Goal: Transaction & Acquisition: Purchase product/service

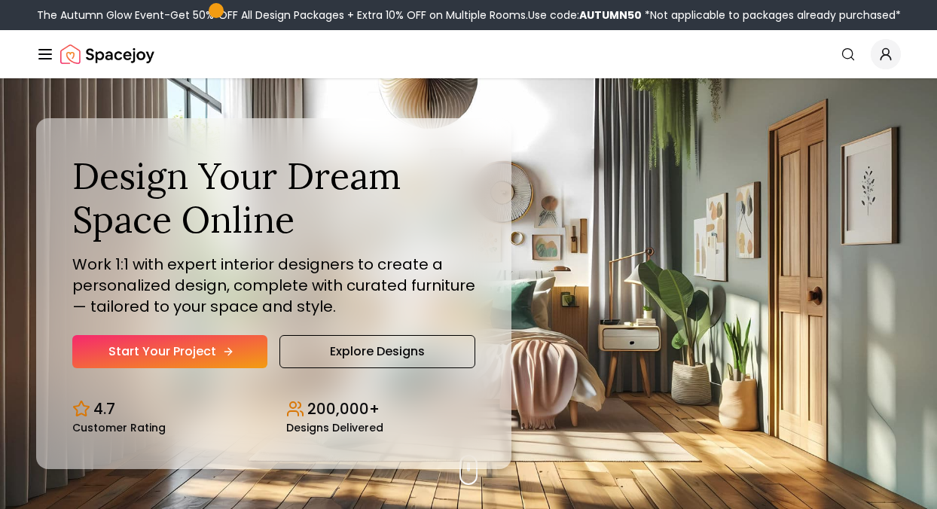
click at [206, 343] on link "Start Your Project" at bounding box center [169, 351] width 195 height 33
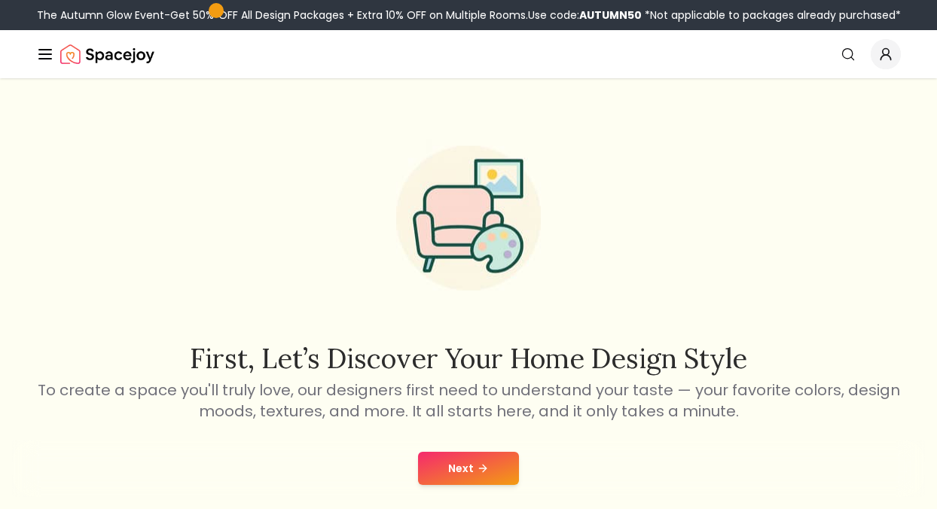
click at [463, 471] on button "Next" at bounding box center [468, 468] width 101 height 33
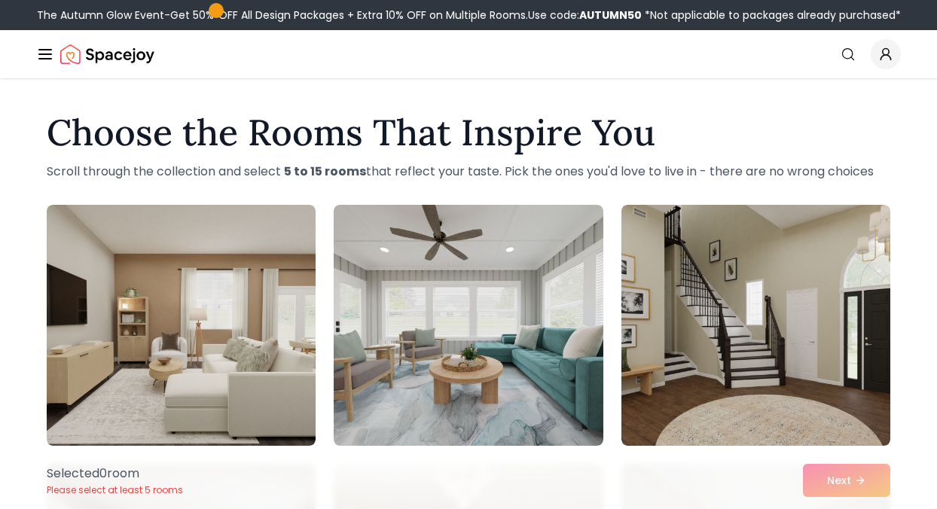
click at [842, 466] on div "Selected 0 room Please select at least 5 rooms Next" at bounding box center [468, 480] width 867 height 57
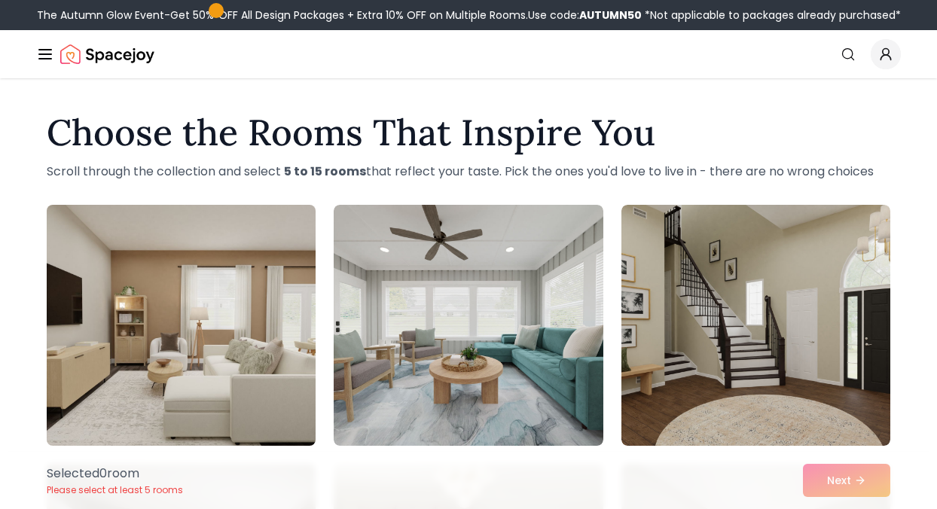
click at [176, 367] on img at bounding box center [181, 325] width 282 height 253
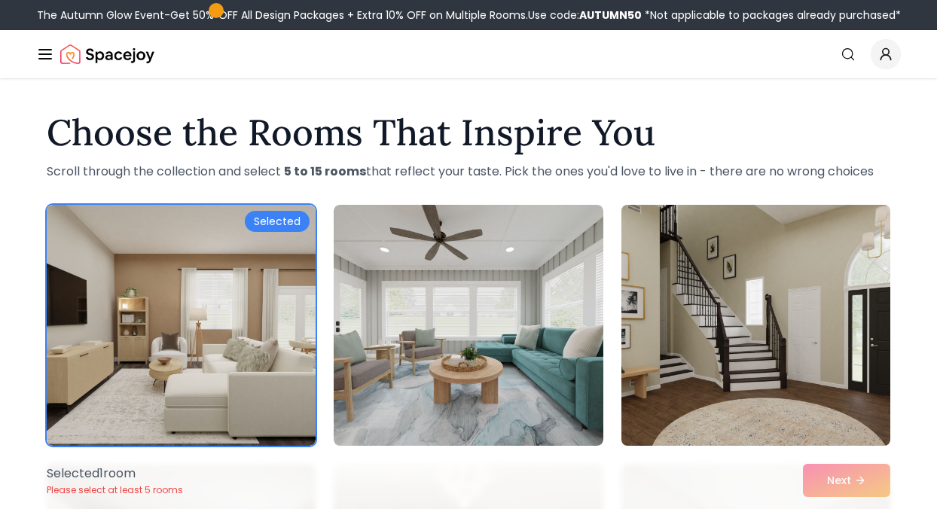
click at [773, 387] on img at bounding box center [755, 325] width 282 height 253
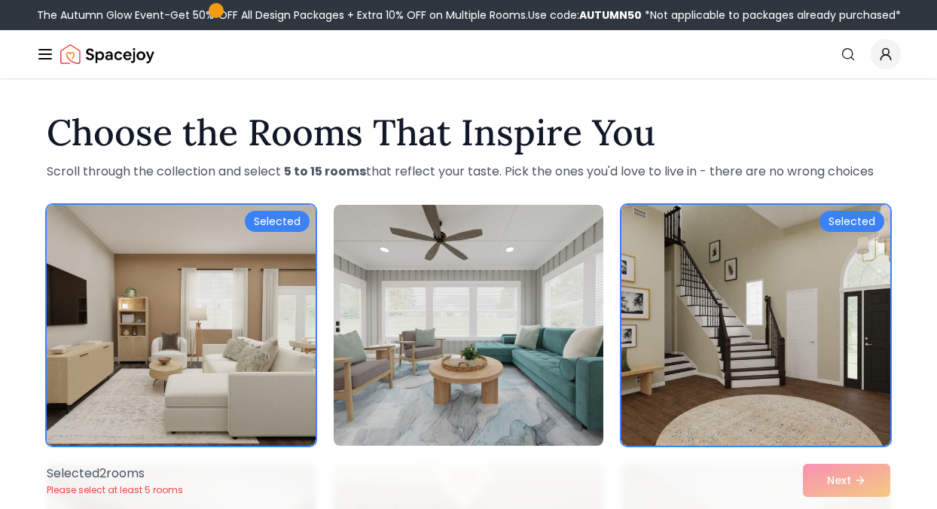
click at [840, 478] on div "Selected 2 room s Please select at least 5 rooms Next" at bounding box center [468, 480] width 867 height 57
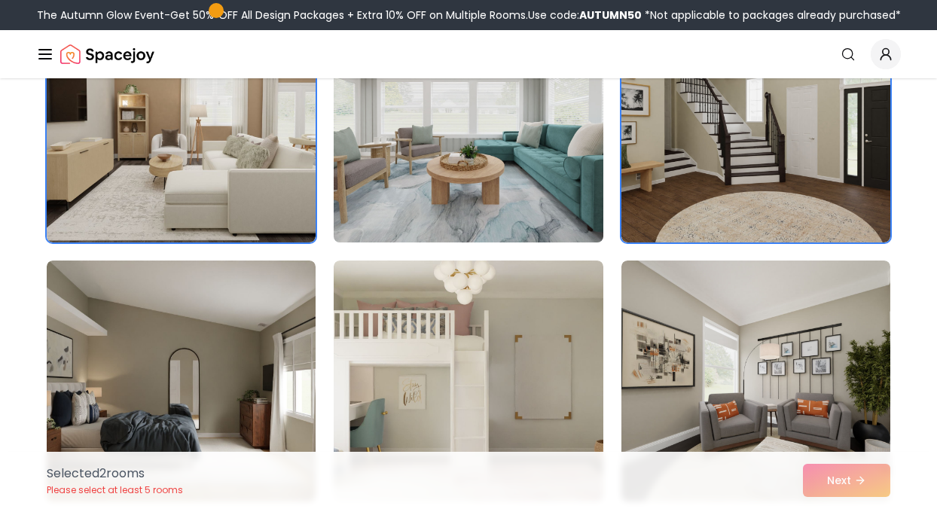
scroll to position [189, 0]
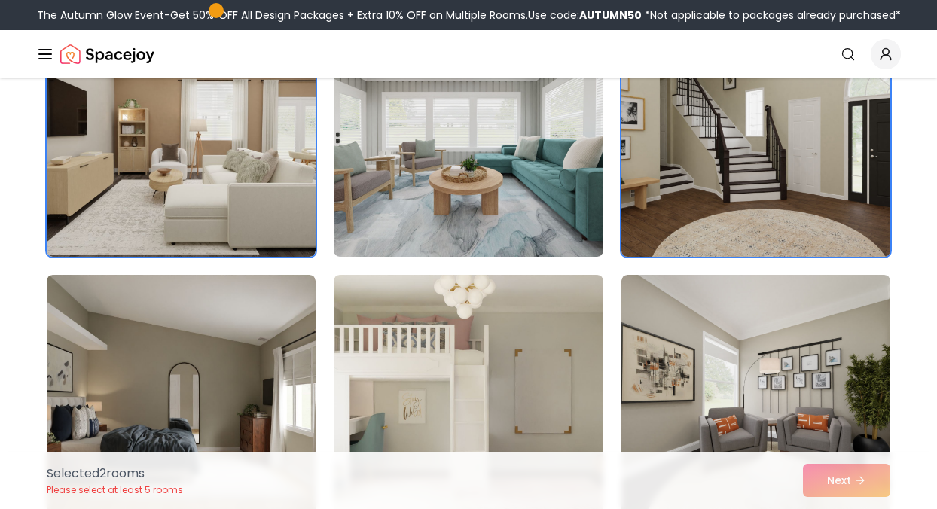
click at [813, 196] on img at bounding box center [755, 136] width 282 height 253
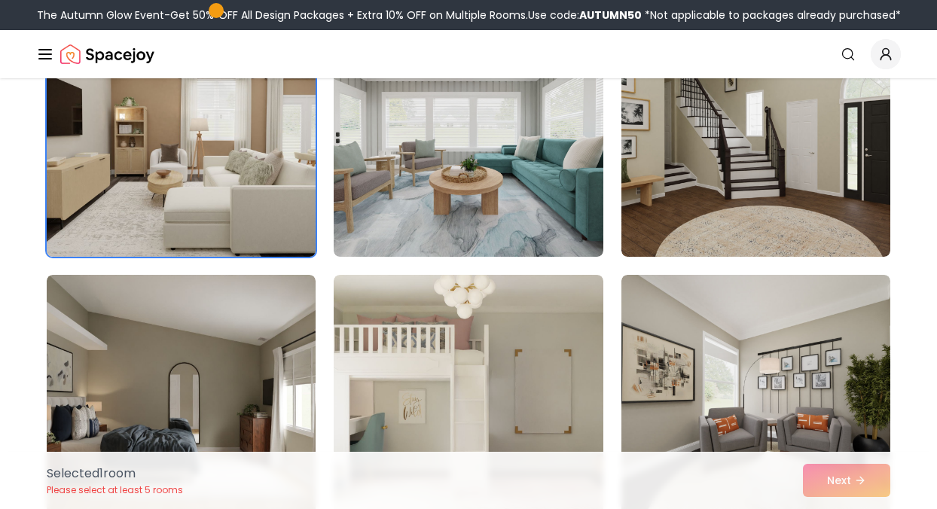
click at [247, 148] on img at bounding box center [181, 136] width 282 height 253
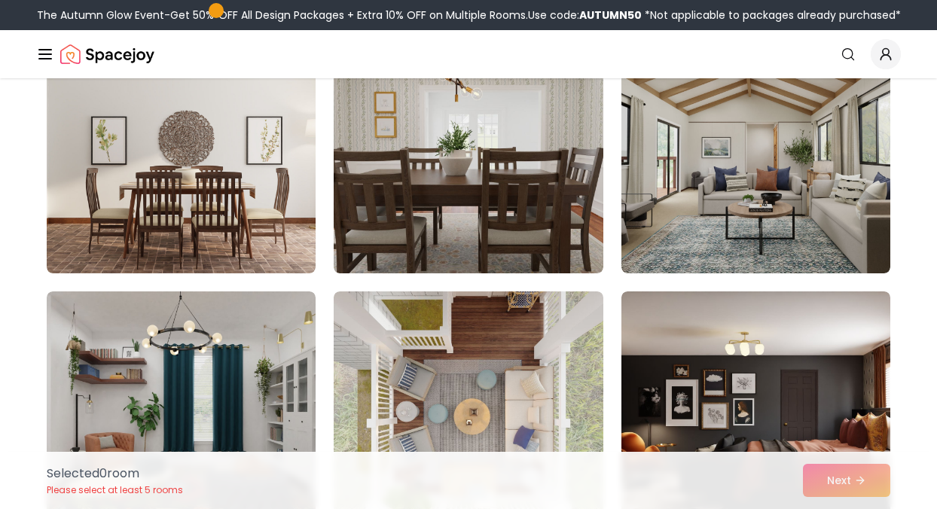
scroll to position [693, 0]
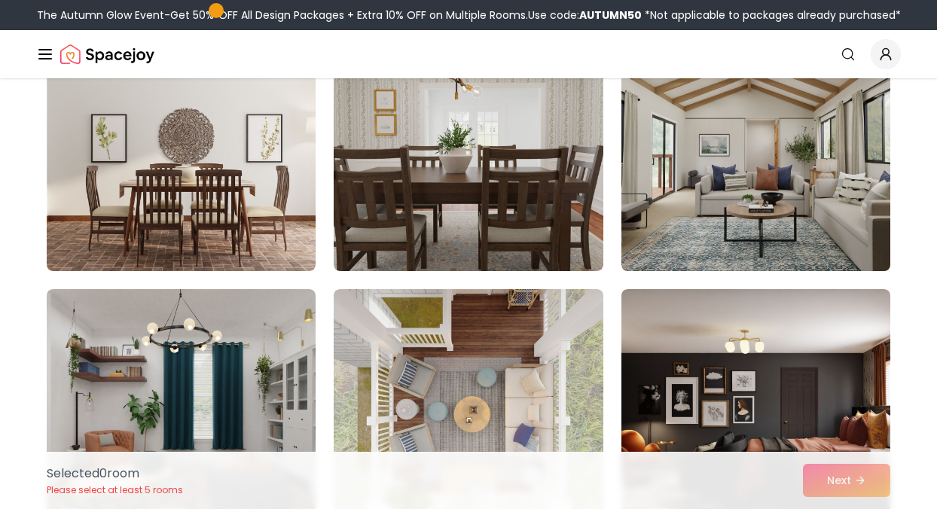
click at [660, 190] on img at bounding box center [755, 150] width 282 height 253
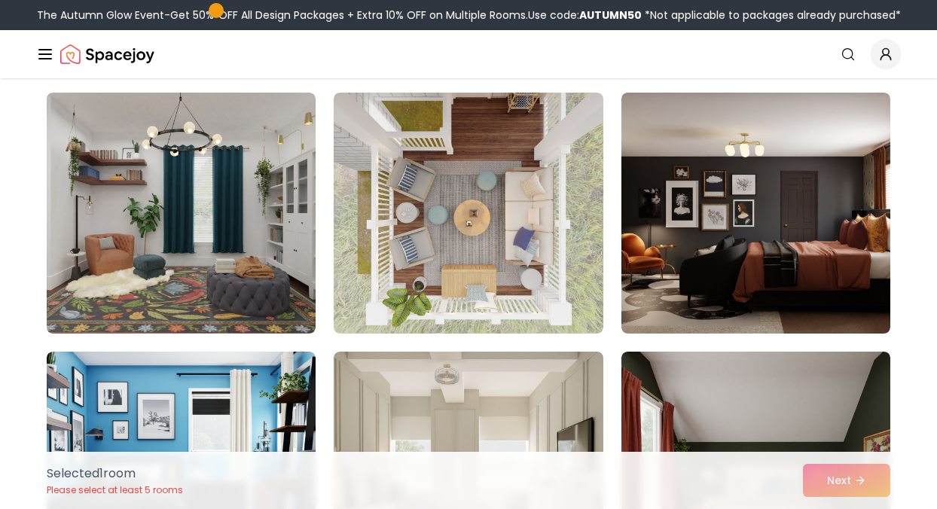
scroll to position [901, 0]
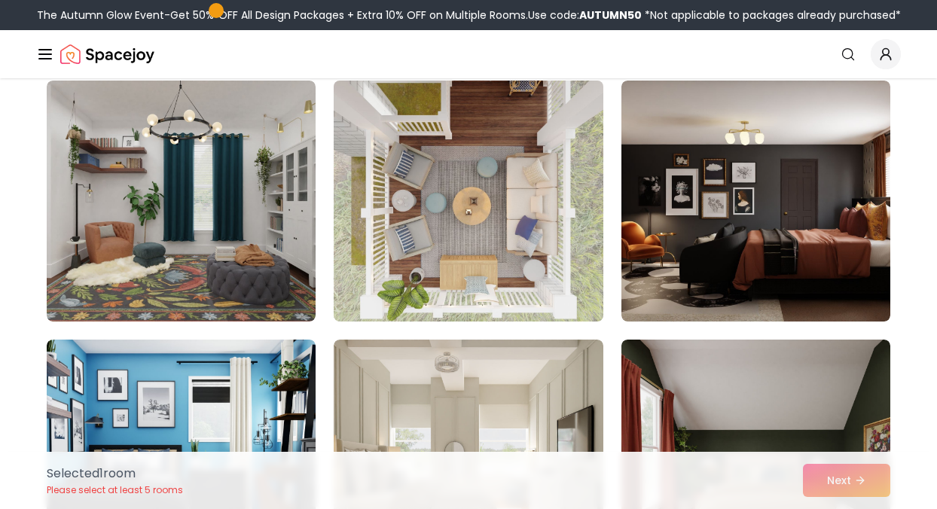
click at [578, 214] on img at bounding box center [468, 201] width 282 height 253
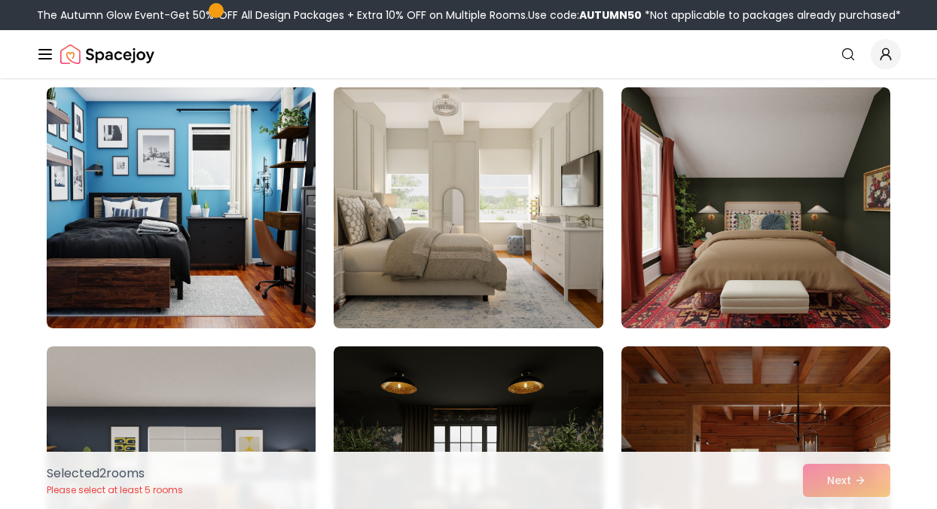
click at [547, 245] on img at bounding box center [468, 207] width 282 height 253
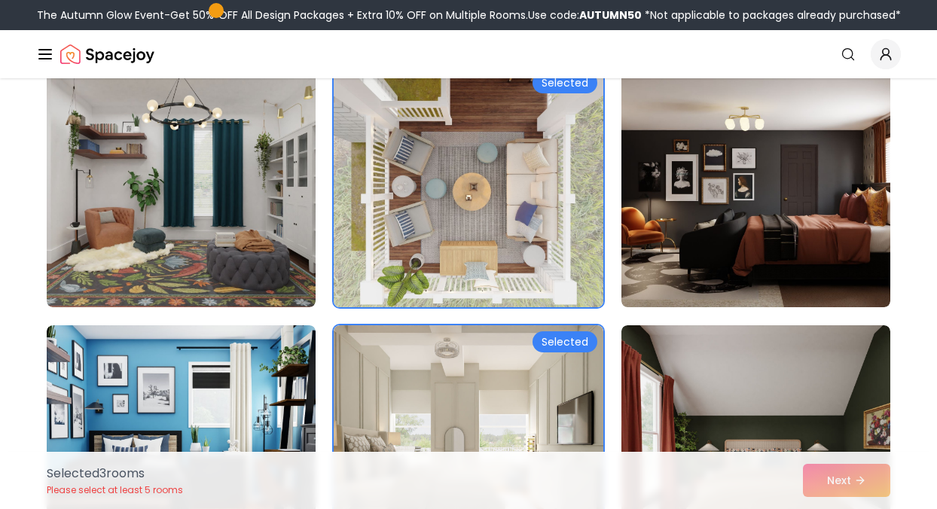
click at [527, 198] on img at bounding box center [468, 186] width 282 height 253
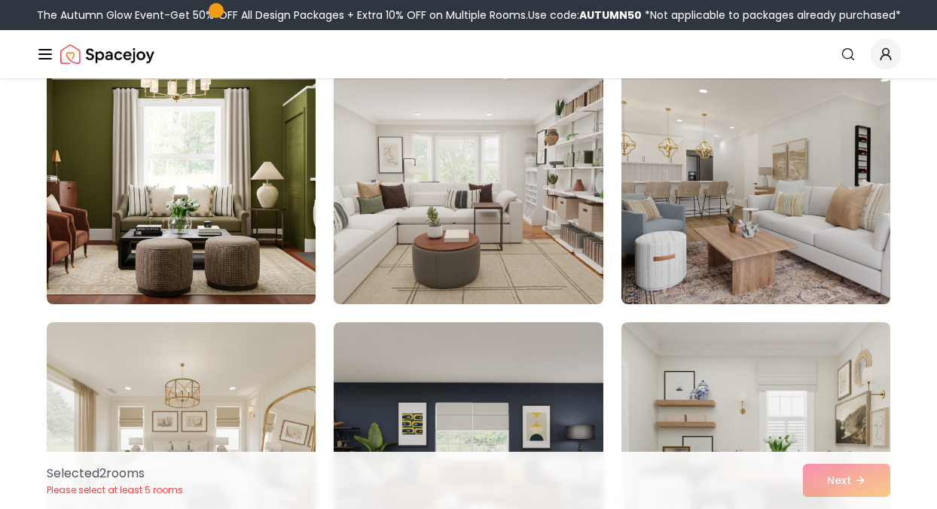
scroll to position [1699, 0]
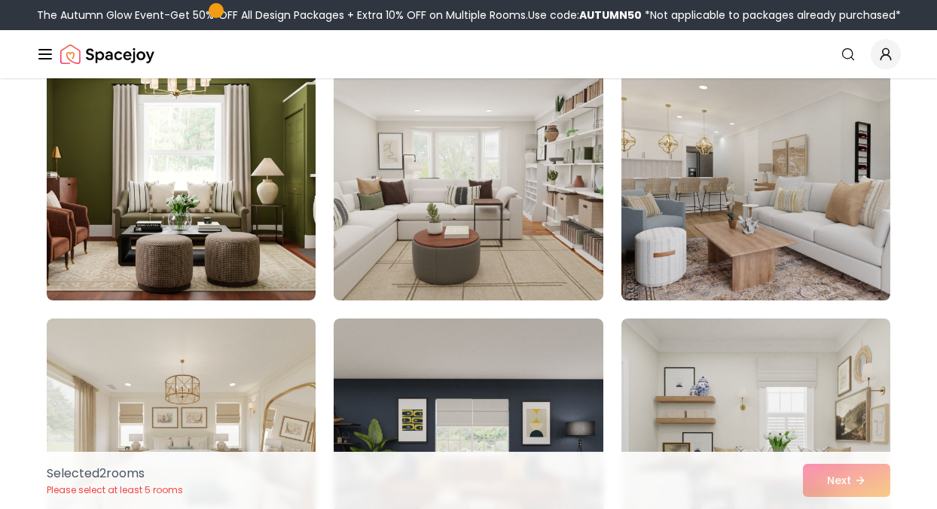
click at [531, 221] on img at bounding box center [468, 179] width 282 height 253
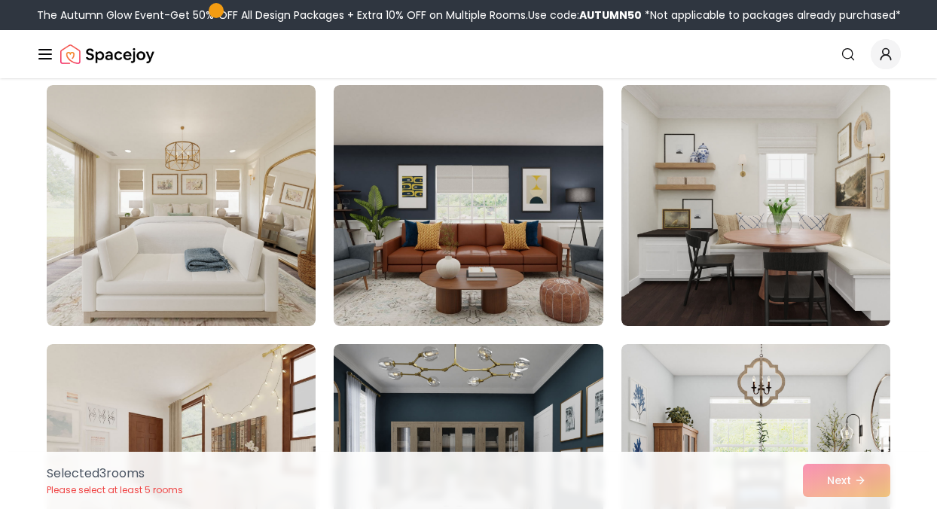
scroll to position [1933, 0]
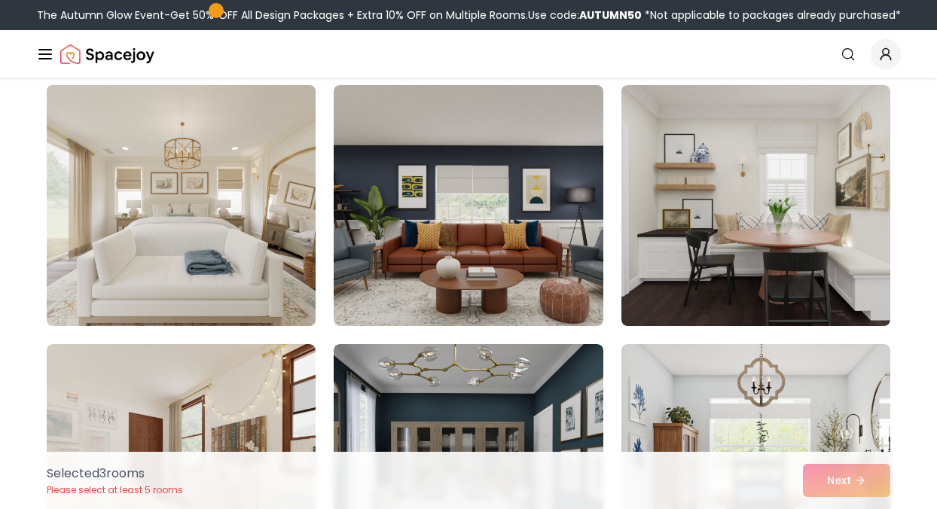
click at [213, 211] on img at bounding box center [181, 205] width 282 height 253
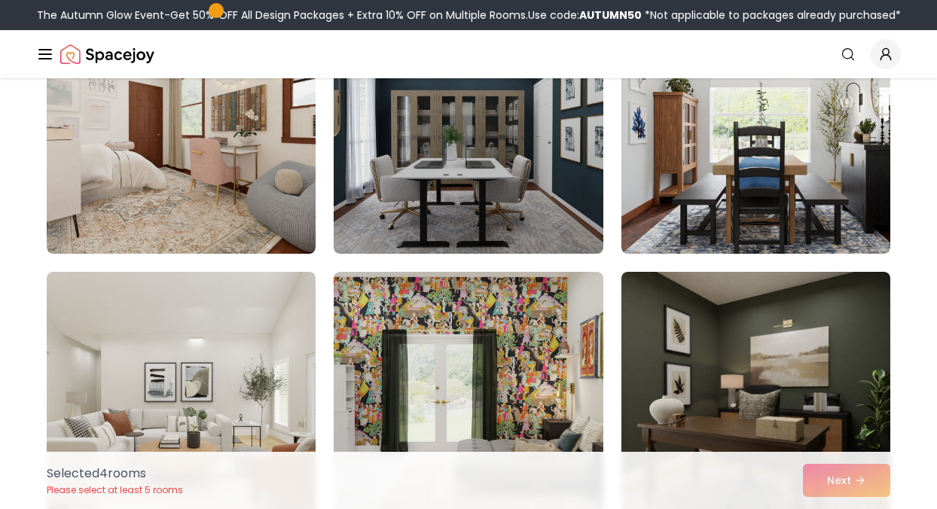
scroll to position [2264, 0]
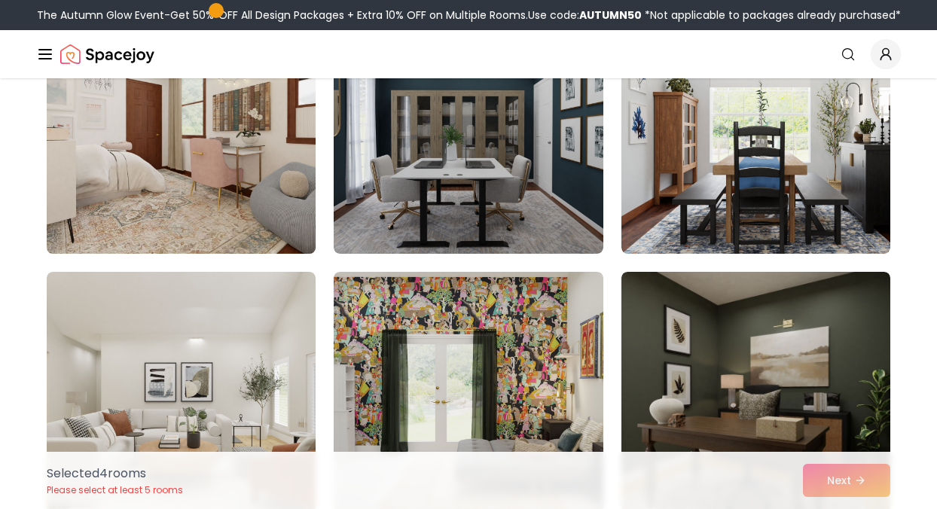
click at [222, 193] on img at bounding box center [181, 133] width 282 height 253
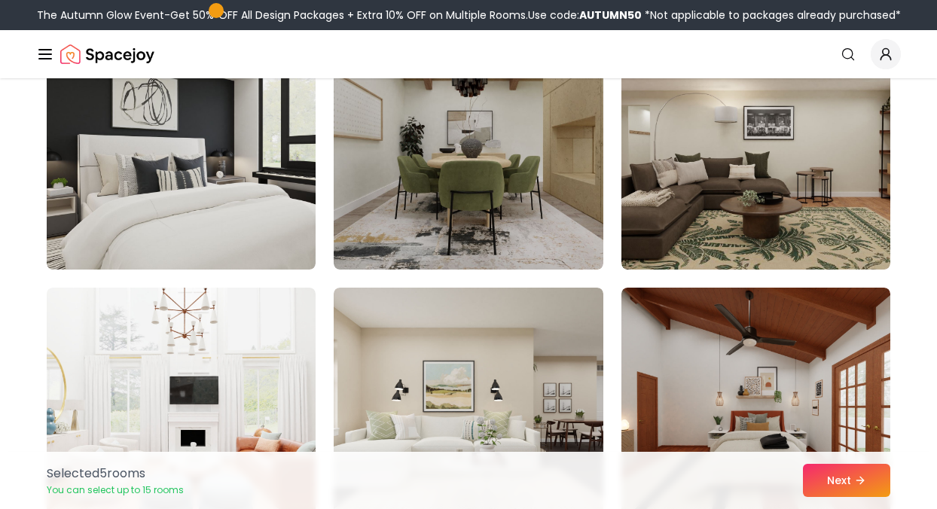
scroll to position [4317, 0]
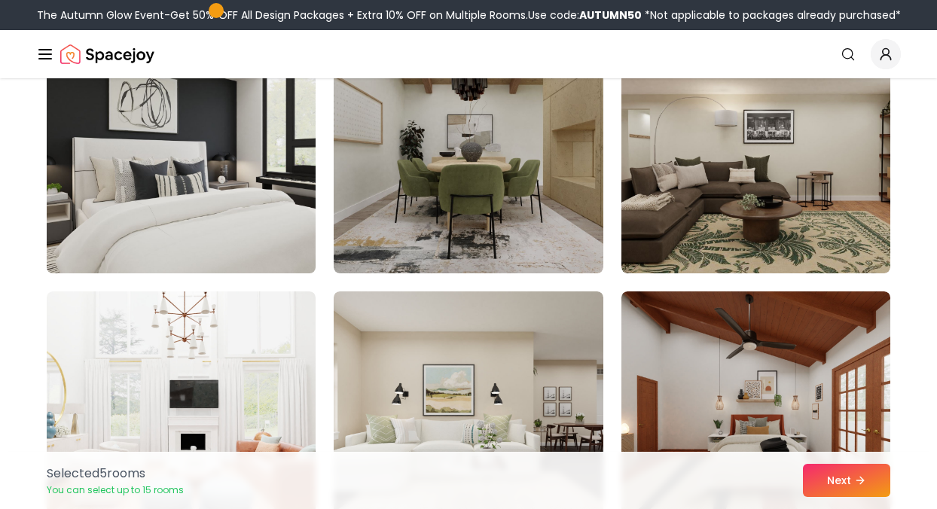
click at [221, 198] on img at bounding box center [181, 152] width 282 height 253
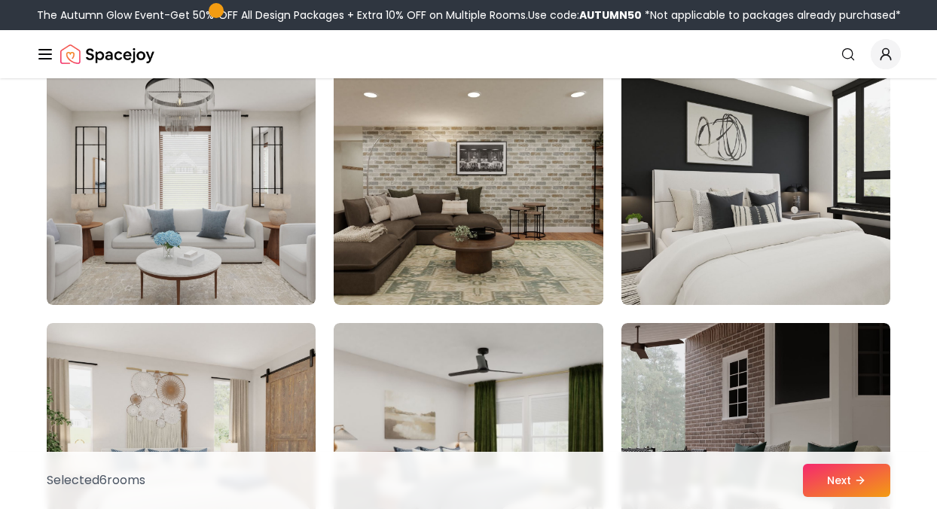
scroll to position [5286, 0]
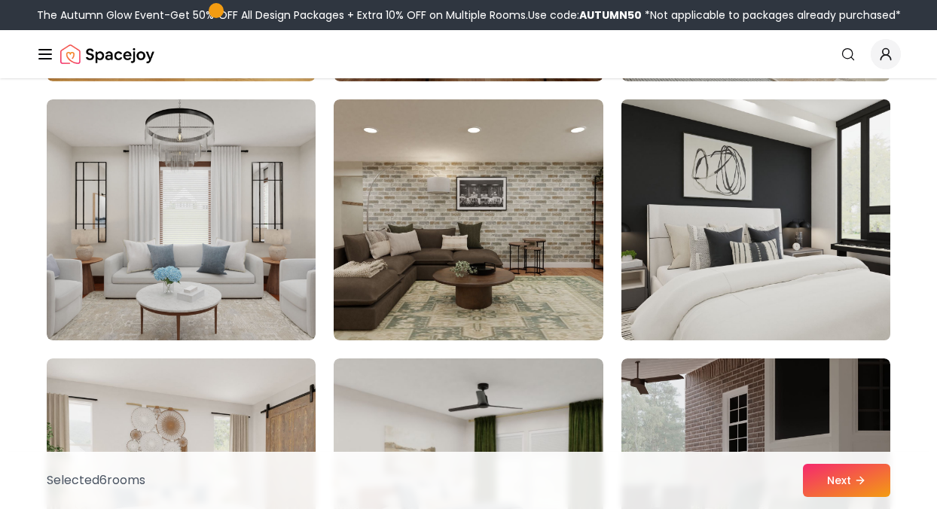
click at [674, 253] on img at bounding box center [755, 219] width 282 height 253
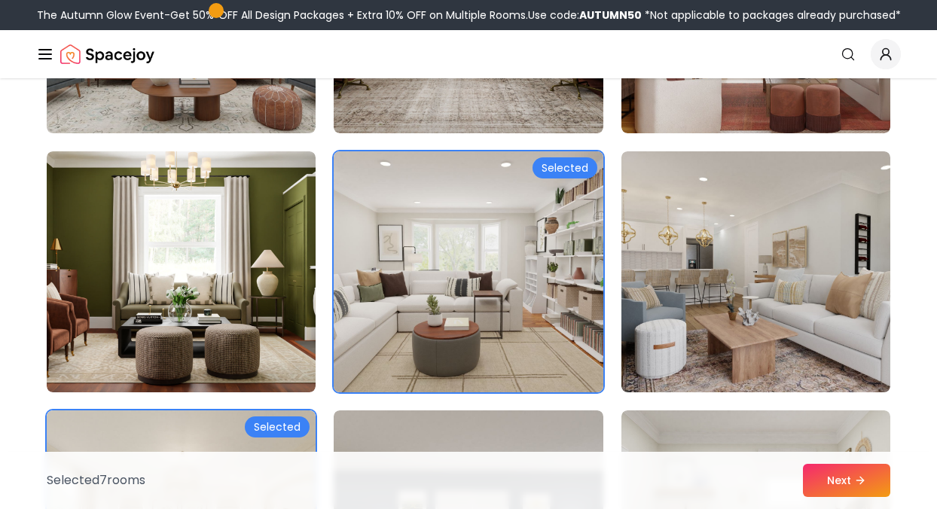
click at [462, 241] on img at bounding box center [468, 271] width 282 height 253
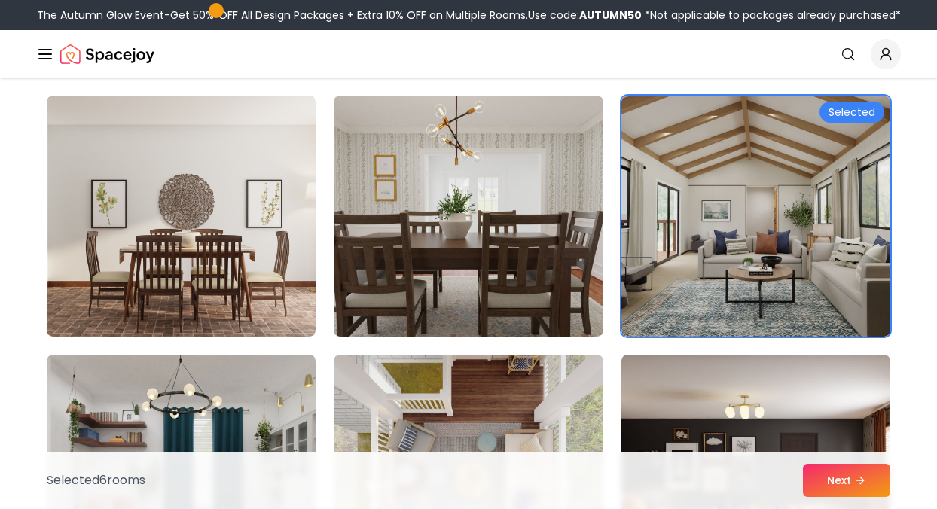
scroll to position [675, 0]
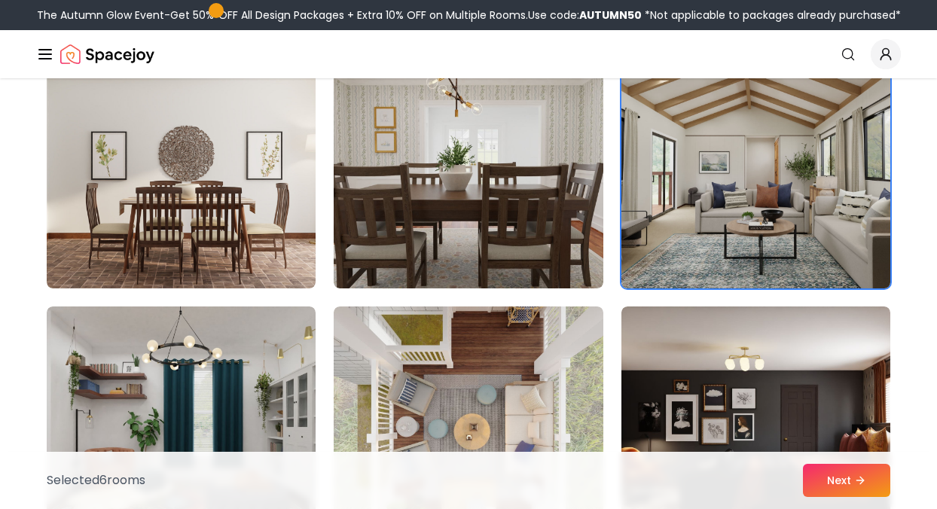
click at [635, 238] on img at bounding box center [755, 167] width 282 height 253
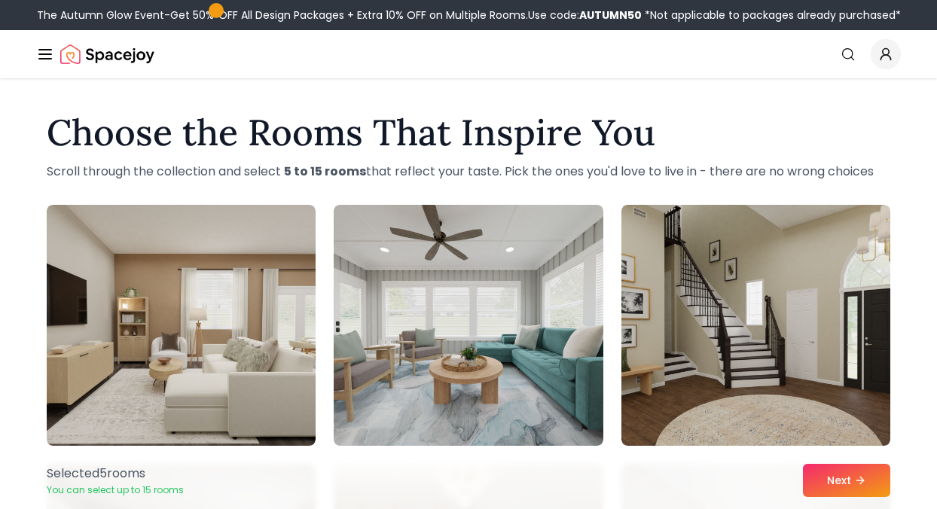
scroll to position [0, 0]
click at [853, 483] on button "Next" at bounding box center [846, 480] width 87 height 33
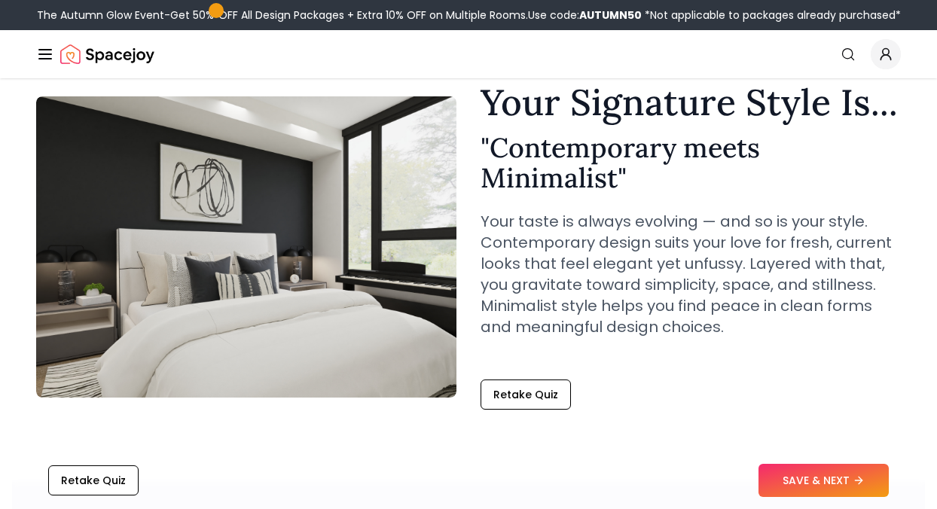
scroll to position [89, 0]
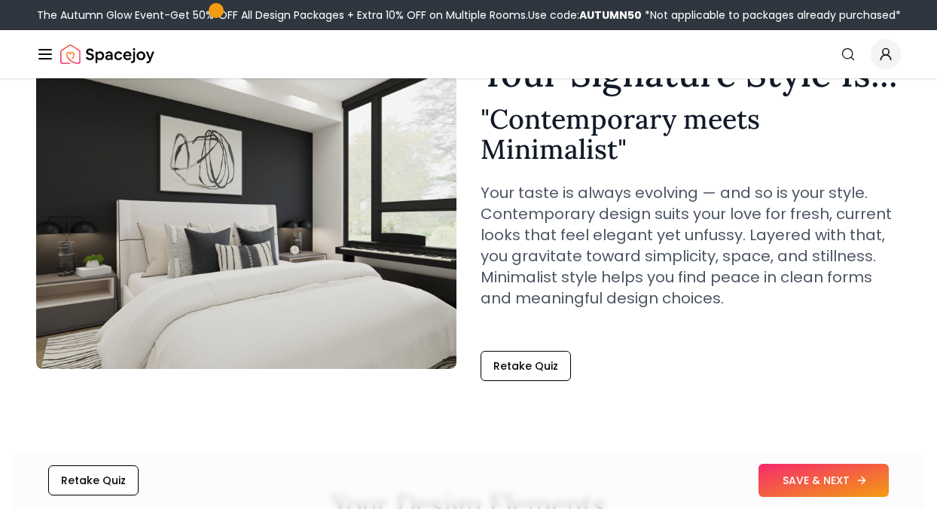
click at [799, 481] on button "SAVE & NEXT" at bounding box center [823, 480] width 130 height 33
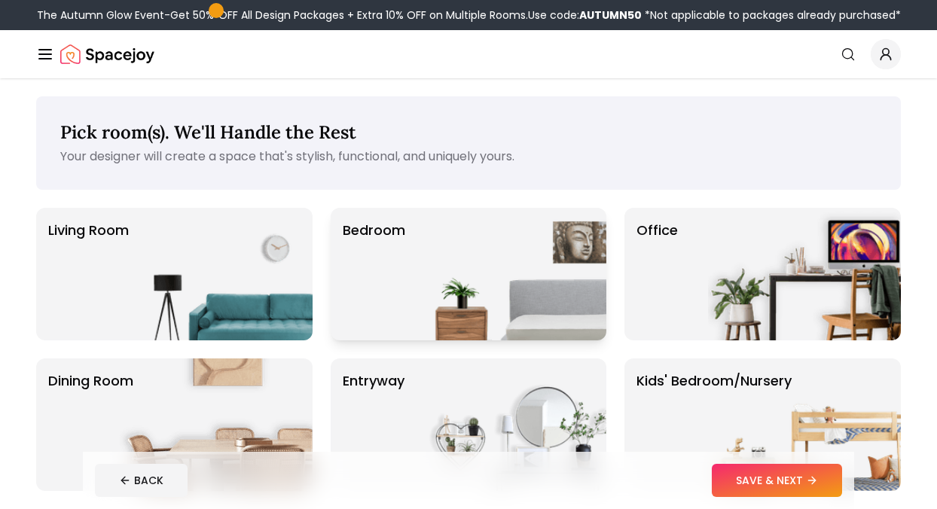
click at [450, 288] on img at bounding box center [509, 274] width 193 height 133
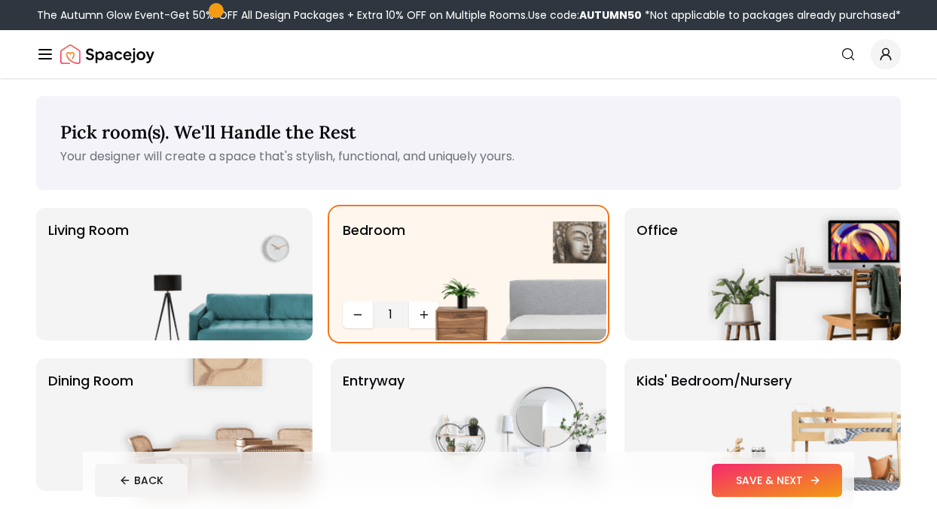
click at [794, 477] on button "SAVE & NEXT" at bounding box center [777, 480] width 130 height 33
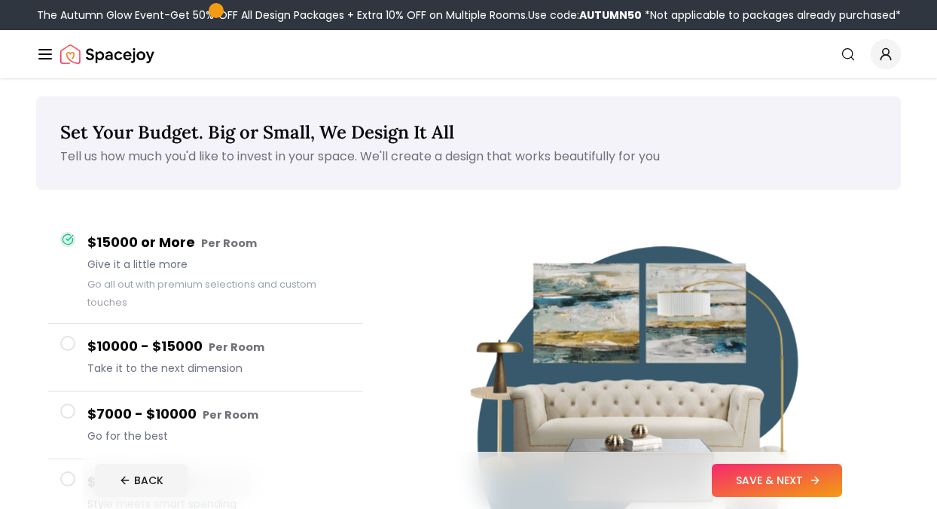
click at [761, 480] on button "SAVE & NEXT" at bounding box center [777, 480] width 130 height 33
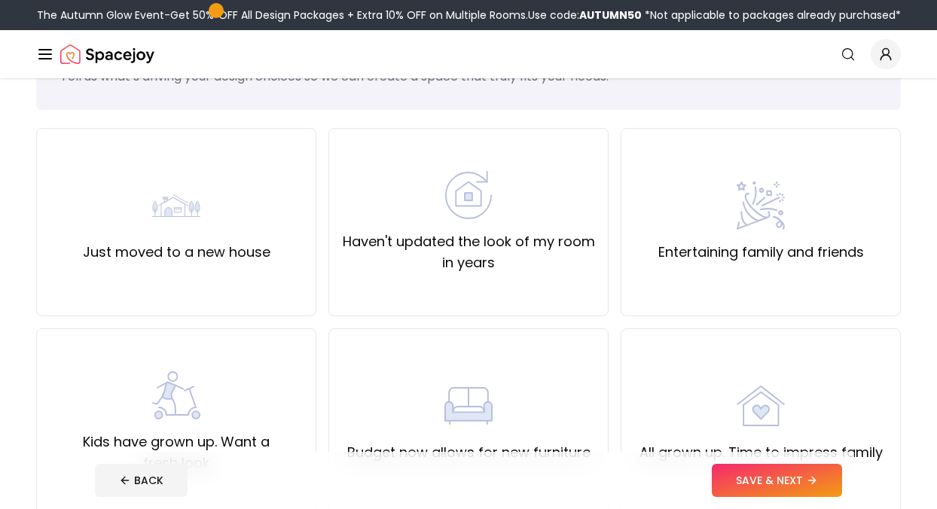
scroll to position [104, 0]
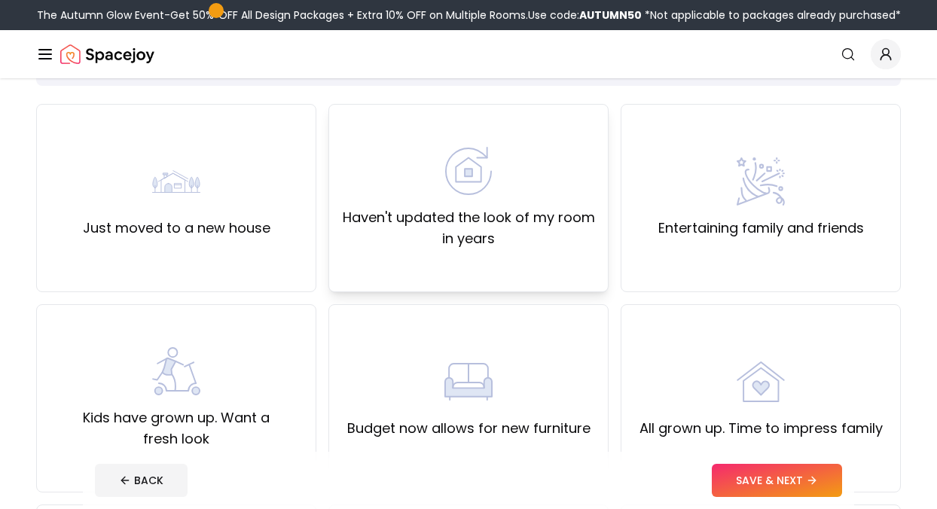
click at [424, 255] on div "Haven't updated the look of my room in years" at bounding box center [468, 198] width 280 height 188
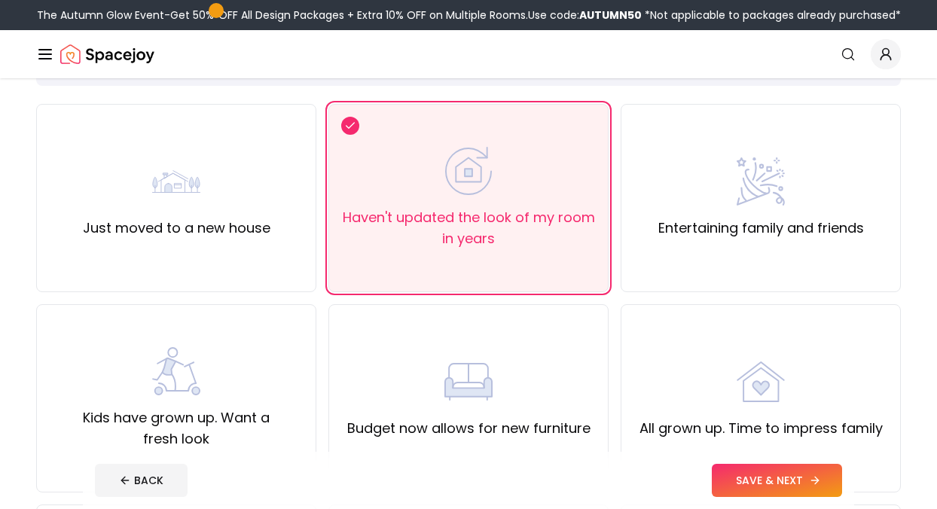
click at [732, 484] on button "SAVE & NEXT" at bounding box center [777, 480] width 130 height 33
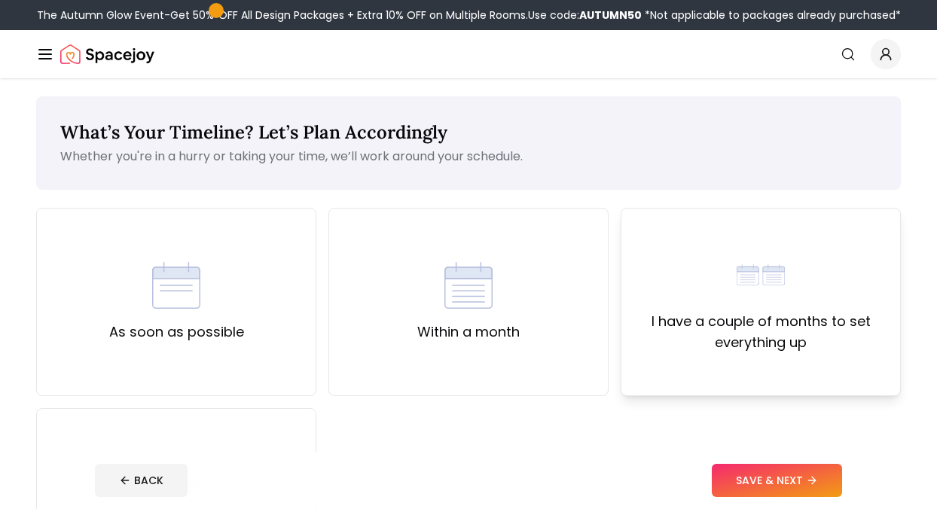
click at [716, 292] on div "I have a couple of months to set everything up" at bounding box center [760, 302] width 255 height 102
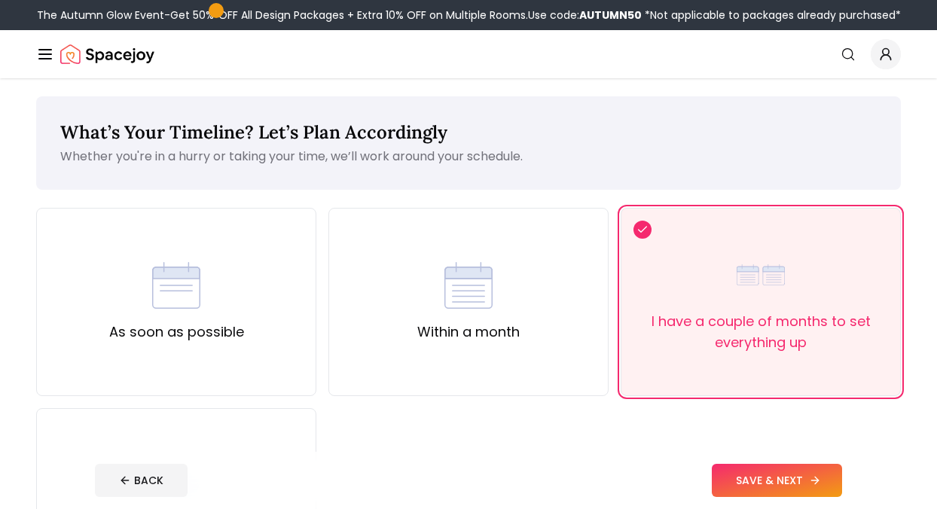
click at [733, 495] on button "SAVE & NEXT" at bounding box center [777, 480] width 130 height 33
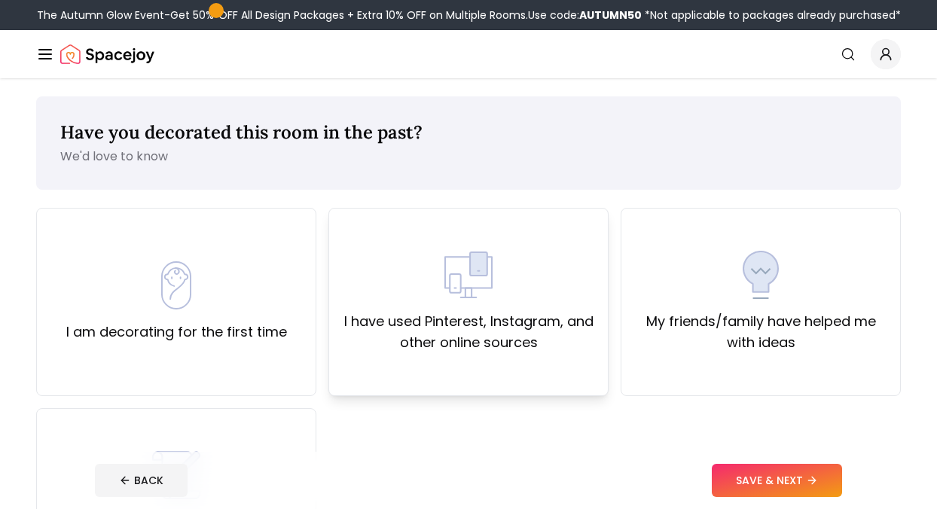
click at [514, 370] on div "I have used Pinterest, Instagram, and other online sources" at bounding box center [468, 302] width 280 height 188
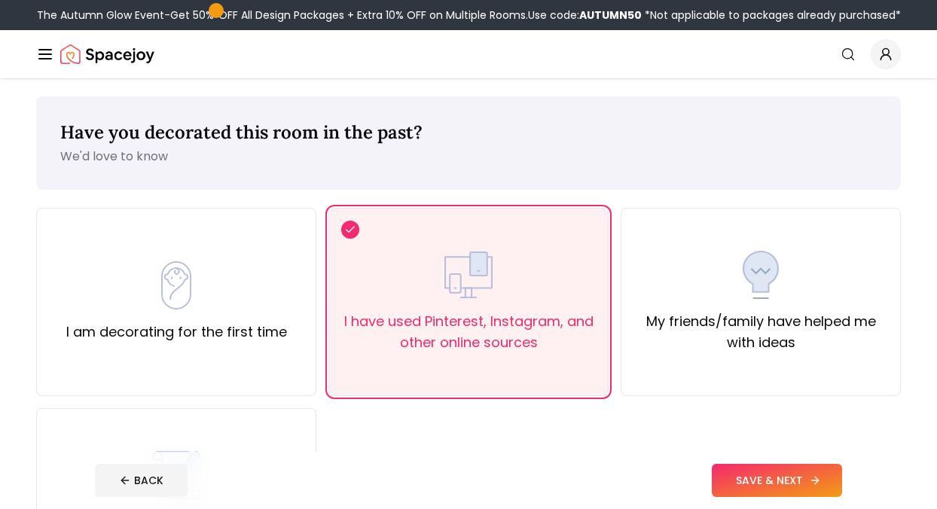
click at [741, 481] on button "SAVE & NEXT" at bounding box center [777, 480] width 130 height 33
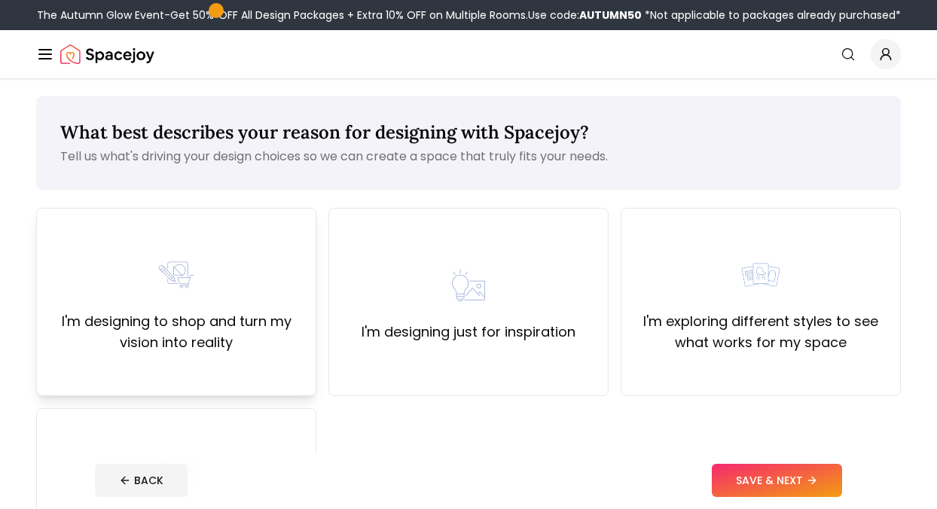
click at [262, 340] on label "I'm designing to shop and turn my vision into reality" at bounding box center [176, 332] width 255 height 42
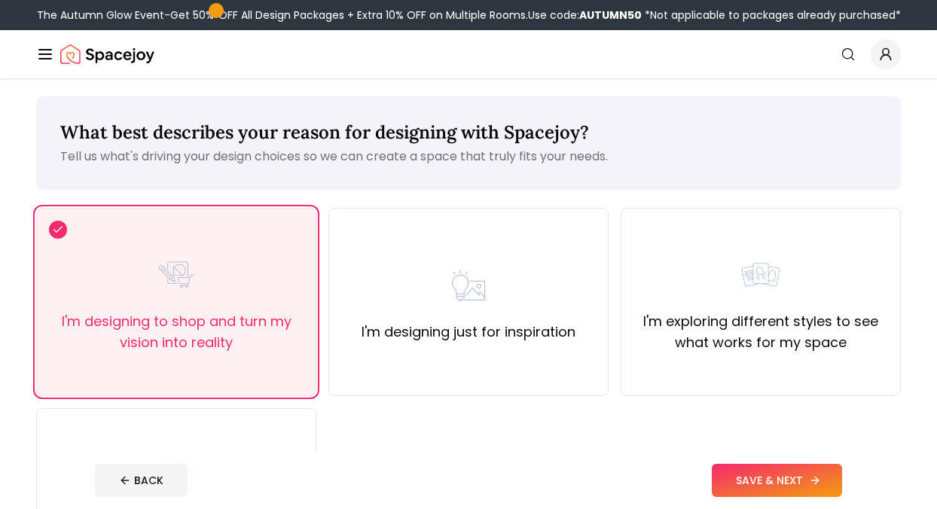
click at [764, 477] on button "SAVE & NEXT" at bounding box center [777, 480] width 130 height 33
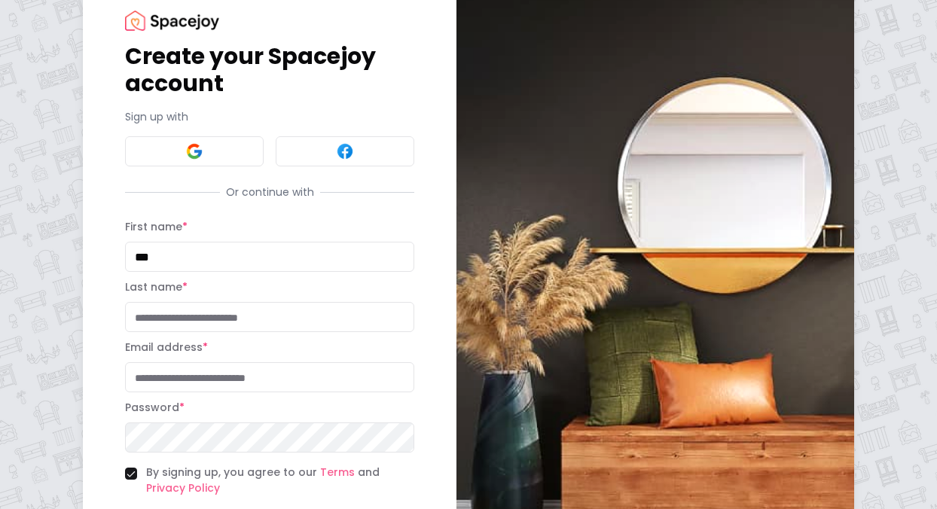
scroll to position [44, 0]
type input "***"
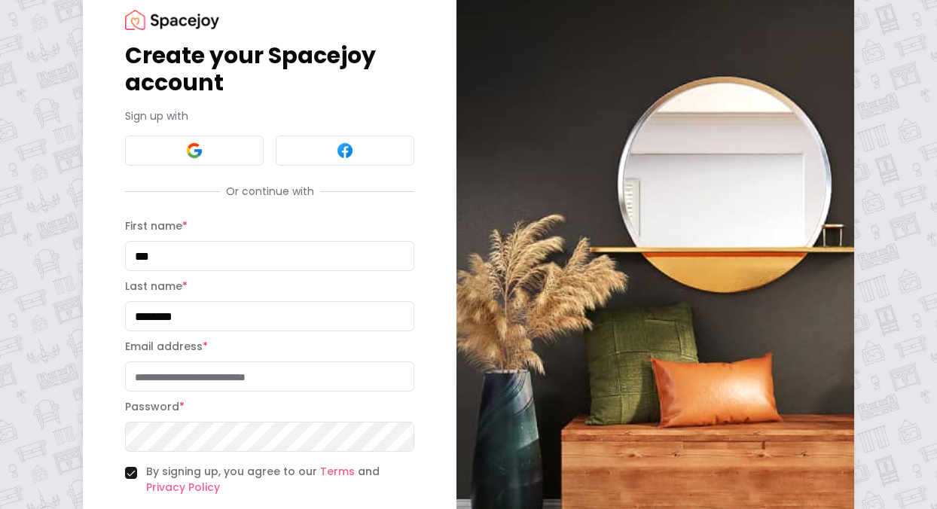
type input "********"
type input "**********"
click at [249, 392] on form "**********" at bounding box center [269, 391] width 289 height 348
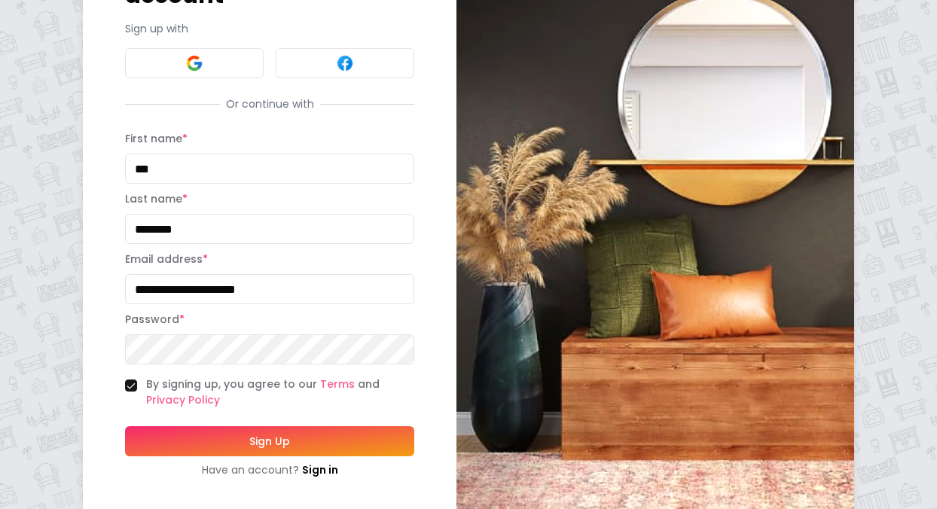
scroll to position [145, 0]
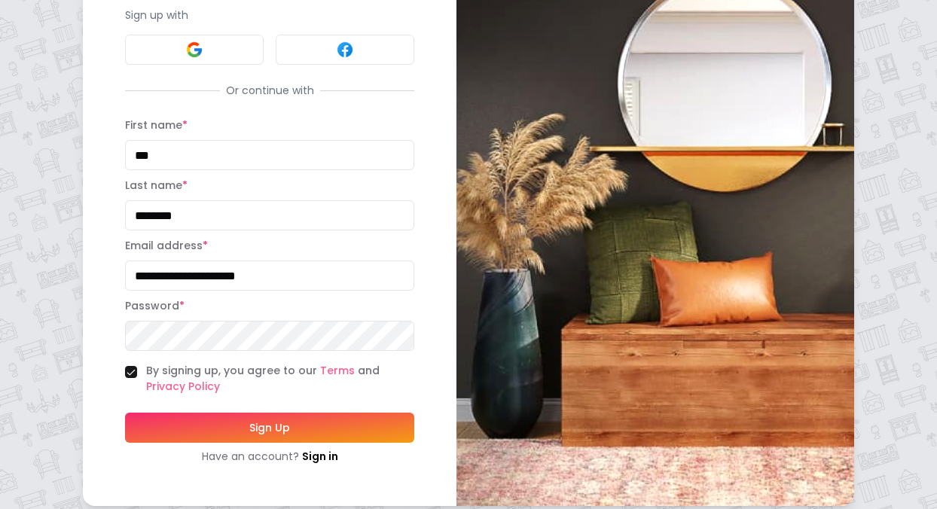
click at [300, 419] on button "Sign Up" at bounding box center [269, 428] width 289 height 30
